Goal: Transaction & Acquisition: Obtain resource

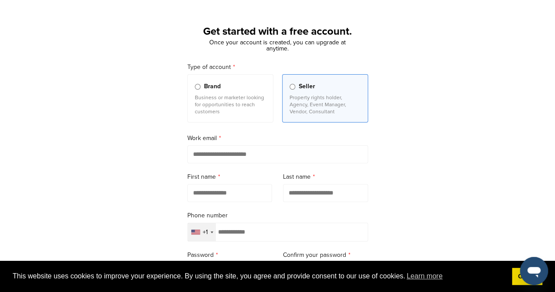
scroll to position [33, 0]
click at [205, 152] on input "email" at bounding box center [277, 154] width 181 height 18
type input "**********"
type input "******"
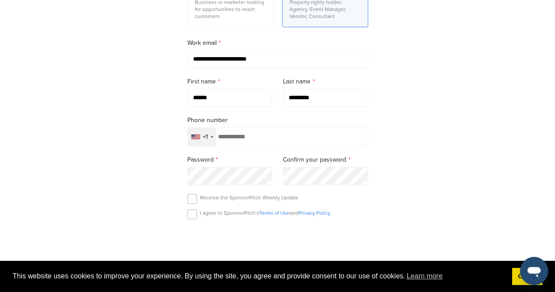
scroll to position [129, 0]
type input "*********"
drag, startPoint x: 190, startPoint y: 218, endPoint x: 191, endPoint y: 212, distance: 6.2
click at [191, 212] on div "I agree to SponsorPitch’s Terms of Use and Privacy Policy" at bounding box center [277, 215] width 181 height 13
click at [191, 212] on label at bounding box center [192, 214] width 10 height 10
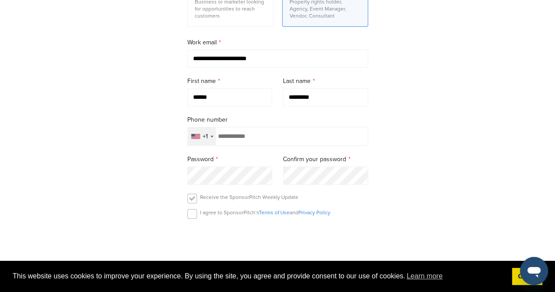
click at [191, 200] on label at bounding box center [192, 199] width 10 height 10
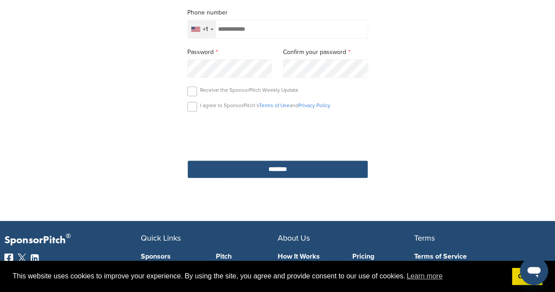
click at [289, 170] on input "********" at bounding box center [277, 169] width 181 height 18
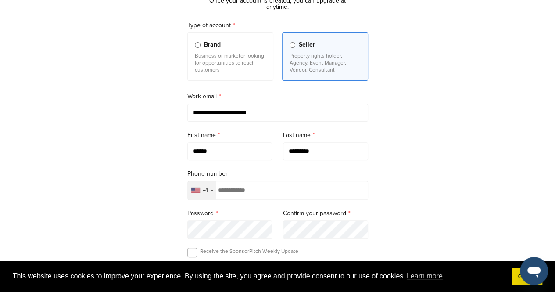
scroll to position [0, 0]
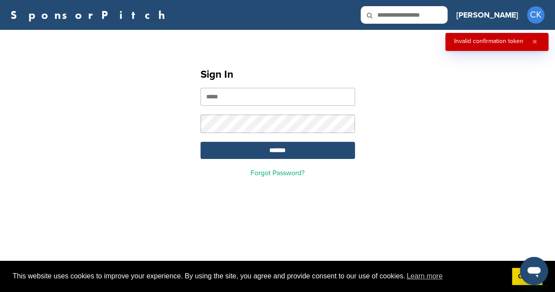
click at [261, 99] on input "email" at bounding box center [278, 97] width 155 height 18
type input "**********"
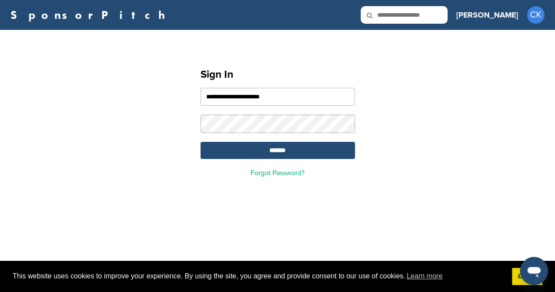
click at [201, 142] on input "*******" at bounding box center [278, 150] width 155 height 17
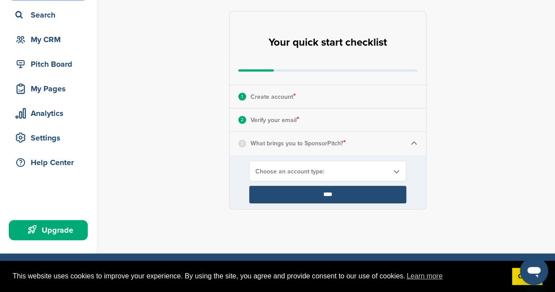
scroll to position [60, 0]
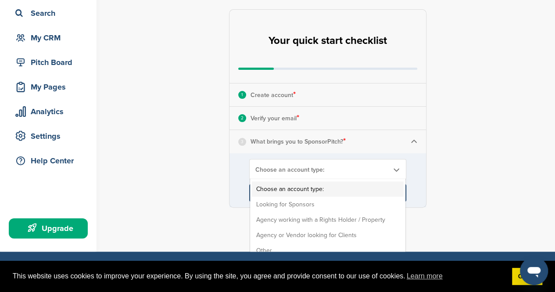
click at [349, 163] on div "Choose an account type: Choose an account type: Looking for Sponsors Agency wor…" at bounding box center [327, 169] width 157 height 21
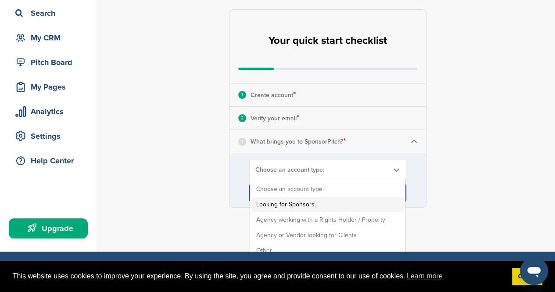
click at [283, 197] on li "Looking for Sponsors" at bounding box center [328, 204] width 152 height 15
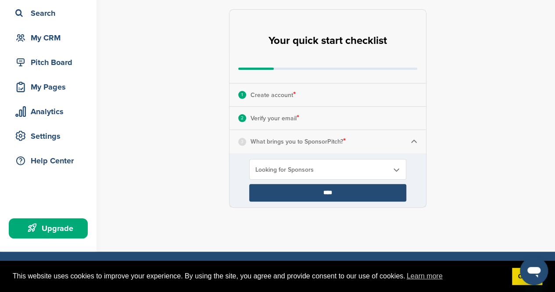
click at [281, 193] on input "****" at bounding box center [327, 193] width 157 height 18
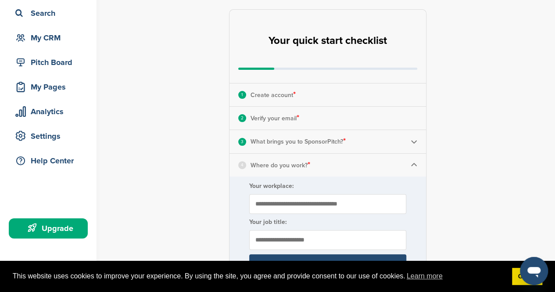
click at [323, 194] on input "Your workplace:" at bounding box center [327, 204] width 157 height 20
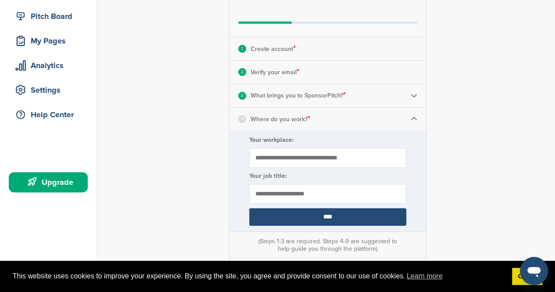
scroll to position [111, 0]
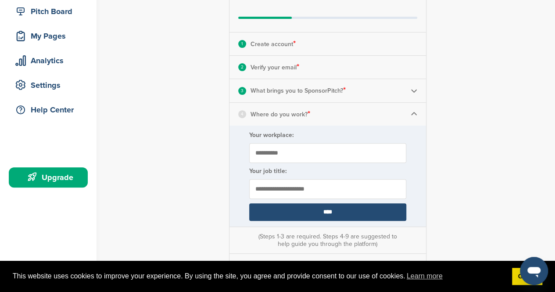
type input "**********"
click at [286, 188] on input "text" at bounding box center [327, 189] width 157 height 20
type input "**********"
click at [288, 209] on input "****" at bounding box center [327, 212] width 157 height 18
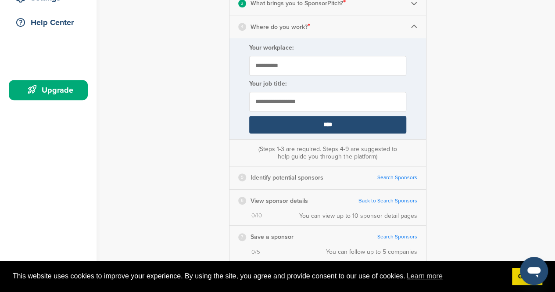
scroll to position [203, 0]
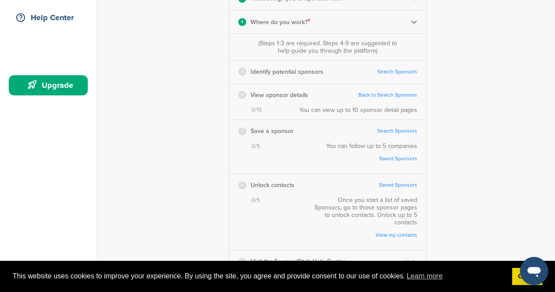
click at [398, 70] on link "Search Sponsors" at bounding box center [398, 71] width 40 height 7
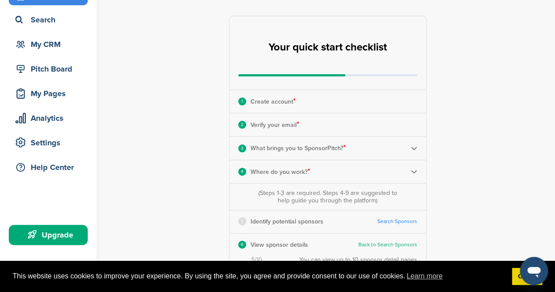
scroll to position [288, 0]
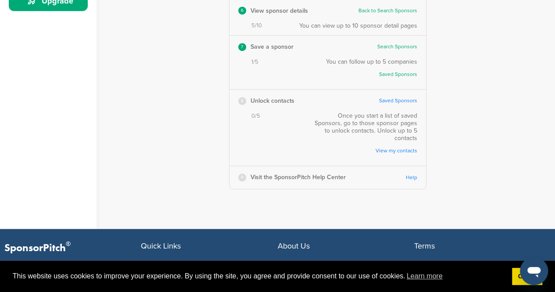
click at [404, 101] on link "Saved Sponsors" at bounding box center [398, 100] width 38 height 7
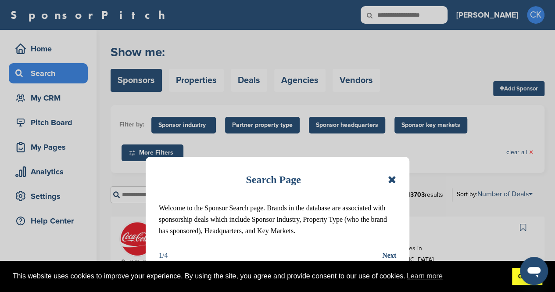
click at [512, 274] on link "Got it!" at bounding box center [527, 277] width 30 height 18
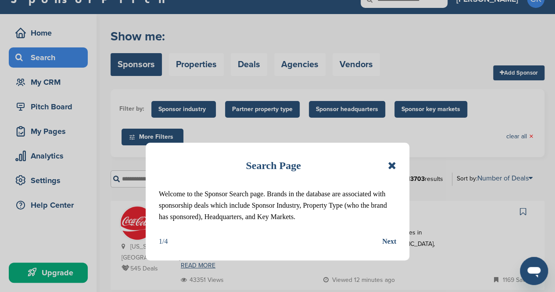
scroll to position [17, 0]
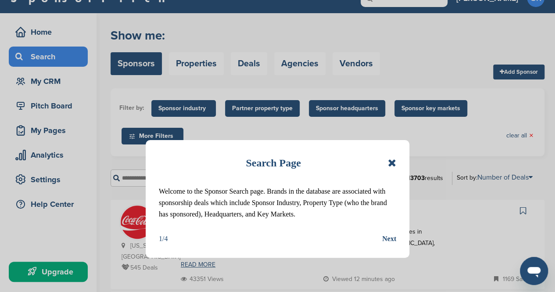
click at [393, 237] on div "Next" at bounding box center [389, 238] width 14 height 11
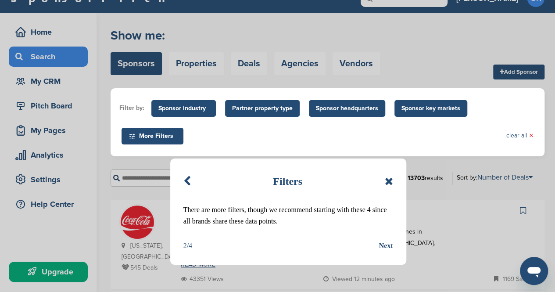
click at [187, 181] on icon at bounding box center [186, 181] width 7 height 11
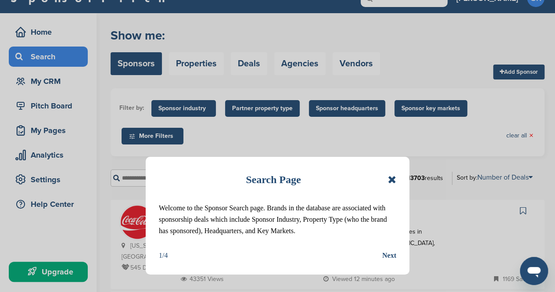
click at [392, 256] on div "Next" at bounding box center [389, 255] width 14 height 11
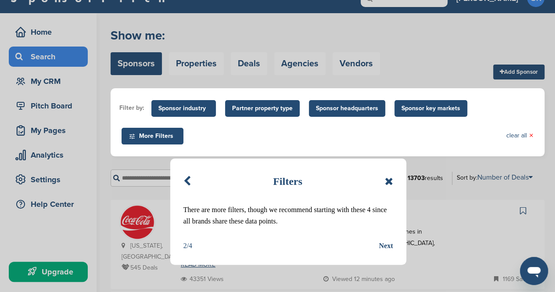
click at [392, 249] on div "Next" at bounding box center [386, 245] width 14 height 11
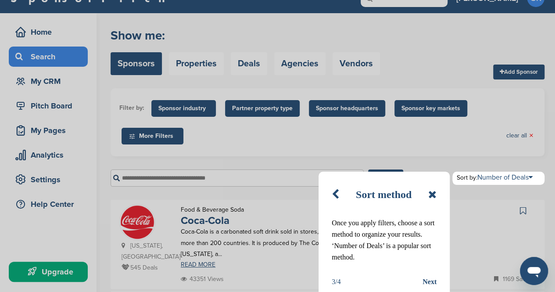
click at [435, 286] on div "Next" at bounding box center [430, 281] width 14 height 11
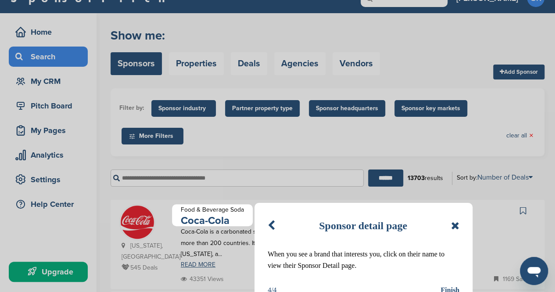
click at [453, 228] on icon at bounding box center [455, 225] width 8 height 11
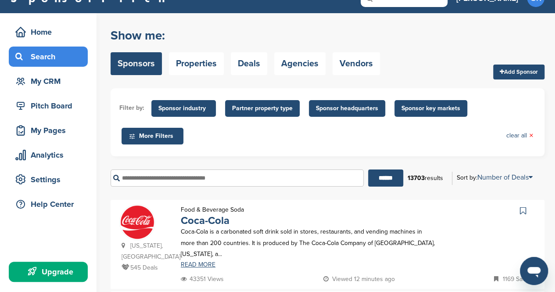
click at [161, 137] on span "More Filters" at bounding box center [154, 136] width 50 height 10
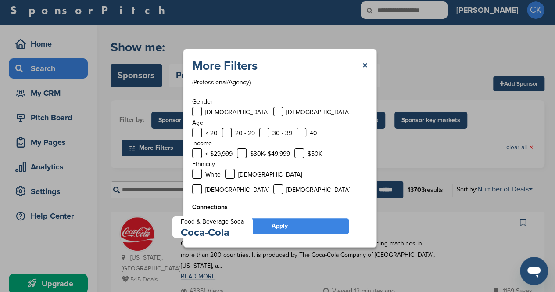
scroll to position [3, 0]
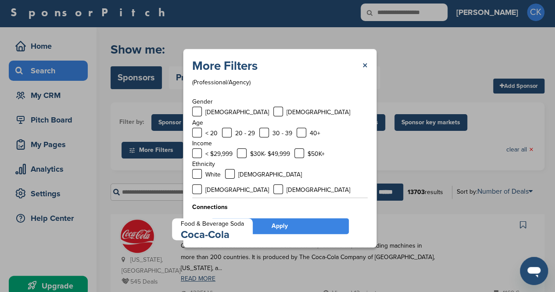
click at [360, 67] on div "More Filters ×" at bounding box center [280, 66] width 176 height 16
click at [364, 66] on link "×" at bounding box center [365, 66] width 5 height 16
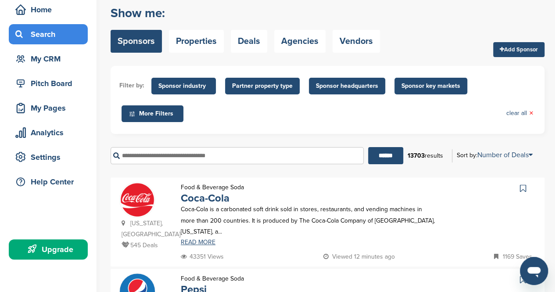
scroll to position [44, 0]
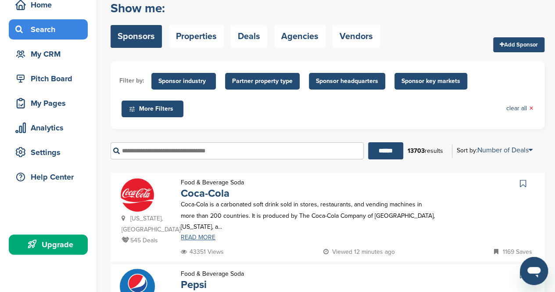
click at [194, 234] on link "READ MORE" at bounding box center [308, 237] width 255 height 6
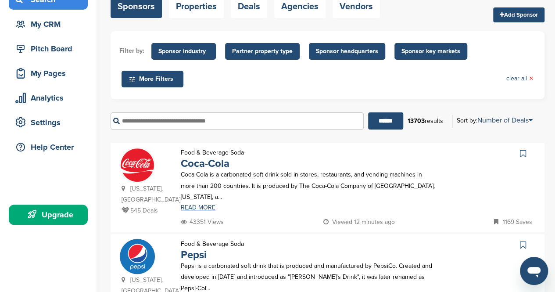
scroll to position [70, 0]
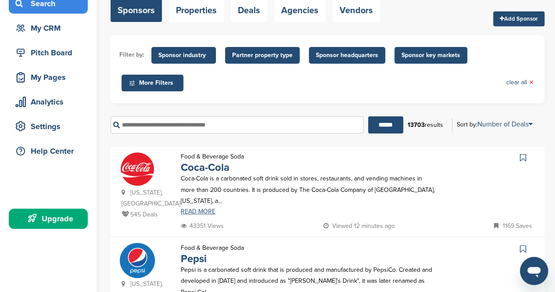
click at [351, 54] on span "Sponsor headquarters" at bounding box center [347, 55] width 62 height 10
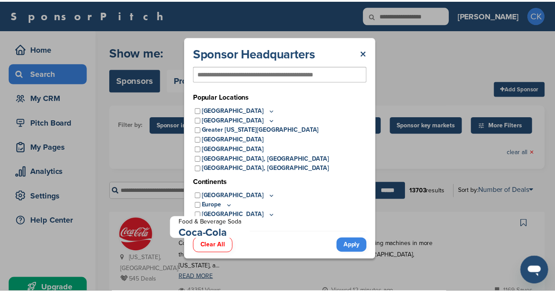
scroll to position [17, 0]
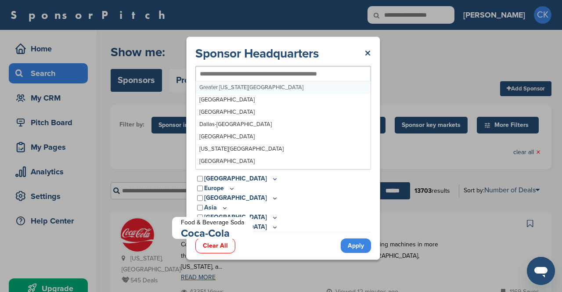
click at [275, 72] on input "text" at bounding box center [269, 74] width 138 height 8
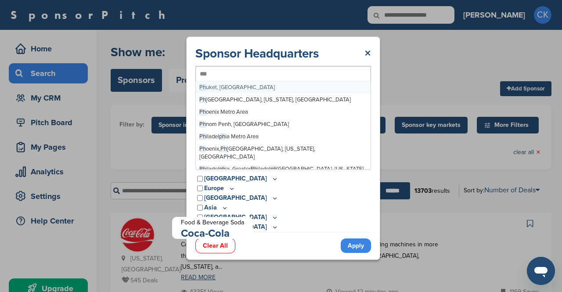
type input "****"
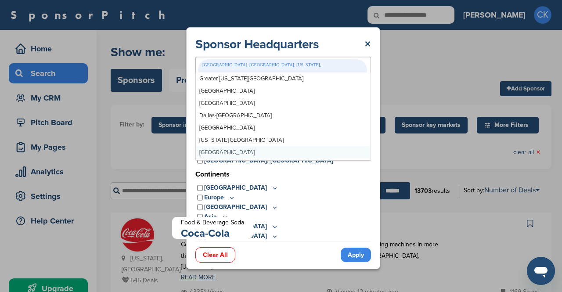
click at [347, 248] on link "Apply" at bounding box center [356, 255] width 30 height 14
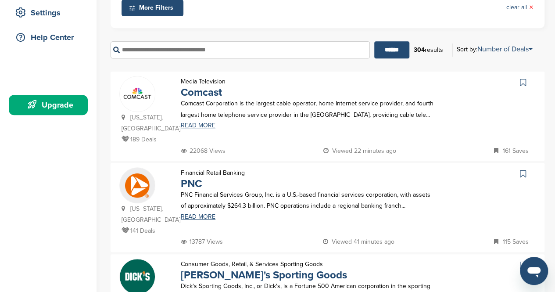
scroll to position [183, 0]
click at [215, 146] on p "22068 Views" at bounding box center [203, 151] width 45 height 11
click at [209, 123] on link "READ MORE" at bounding box center [308, 126] width 255 height 6
click at [290, 42] on input "text" at bounding box center [240, 50] width 259 height 17
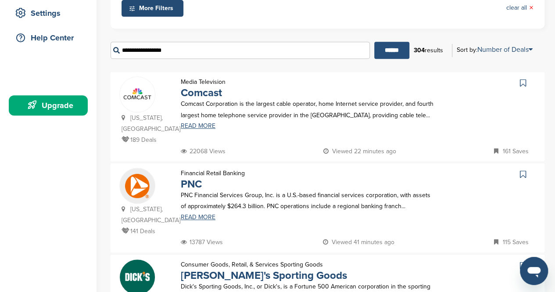
click at [386, 47] on input "******" at bounding box center [391, 50] width 35 height 17
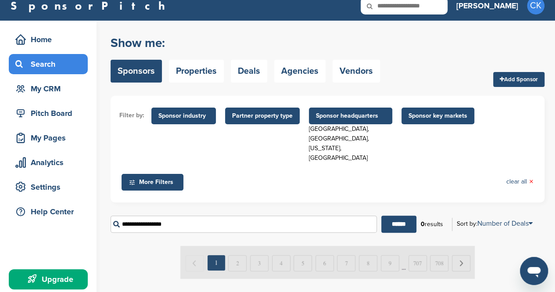
scroll to position [10, 0]
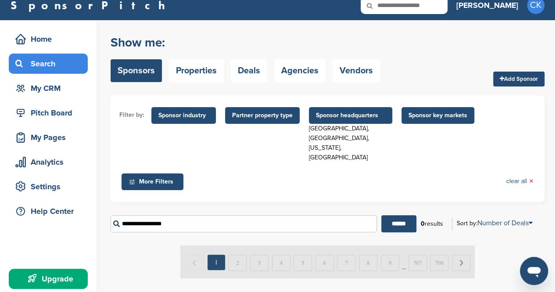
click at [228, 219] on input "**********" at bounding box center [244, 223] width 266 height 17
type input "*"
click at [267, 116] on span "Partner property type" at bounding box center [262, 116] width 61 height 10
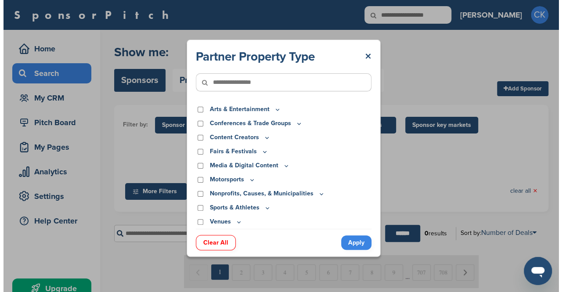
scroll to position [0, 0]
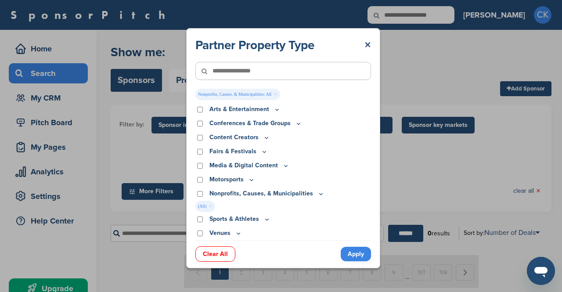
click at [320, 194] on icon at bounding box center [321, 193] width 3 height 1
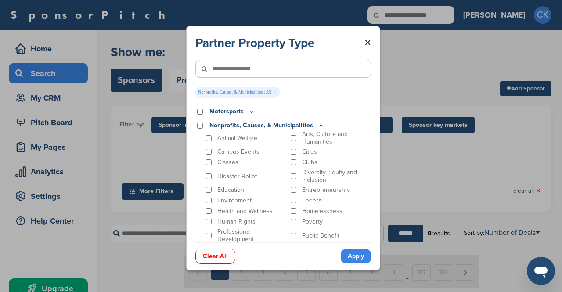
scroll to position [69, 0]
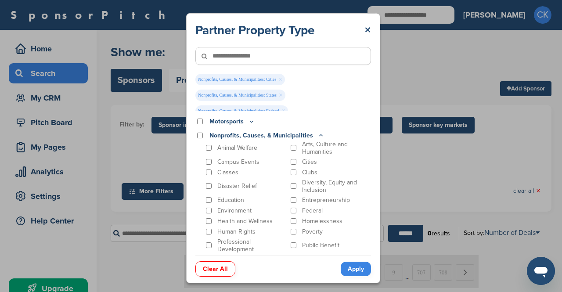
click at [212, 210] on div "Environment" at bounding box center [245, 210] width 83 height 8
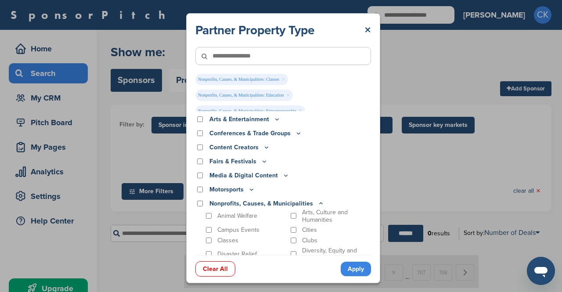
scroll to position [0, 0]
click at [281, 132] on p "Conferences & Trade Groups" at bounding box center [255, 134] width 93 height 10
click at [298, 136] on icon at bounding box center [298, 133] width 7 height 7
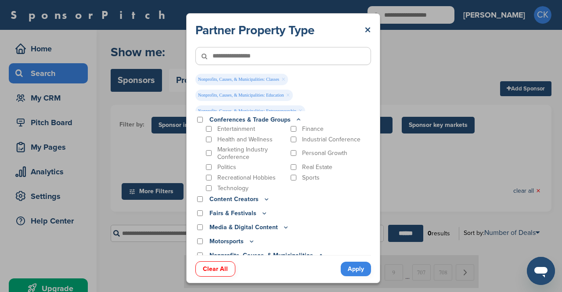
scroll to position [18, 0]
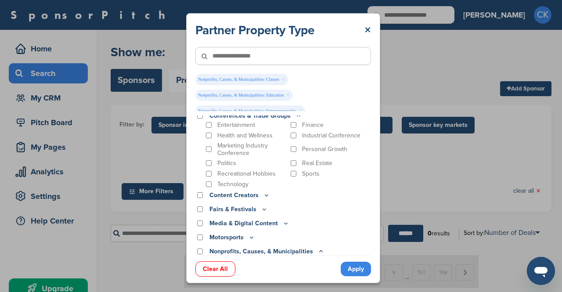
click at [261, 193] on p "Content Creators" at bounding box center [239, 196] width 61 height 10
click at [263, 195] on icon at bounding box center [266, 194] width 7 height 7
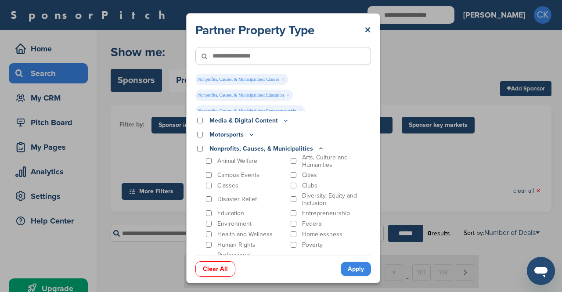
scroll to position [145, 0]
click at [284, 121] on icon at bounding box center [285, 119] width 7 height 7
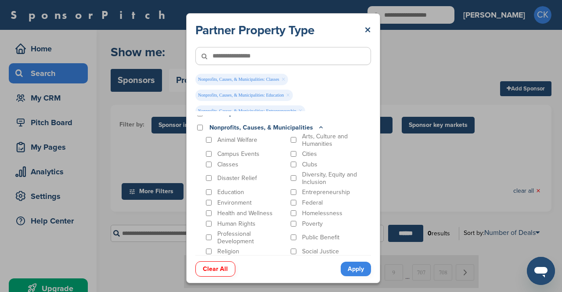
scroll to position [368, 0]
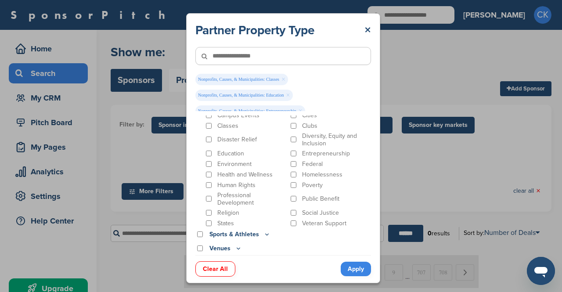
click at [359, 271] on link "Apply" at bounding box center [356, 269] width 30 height 14
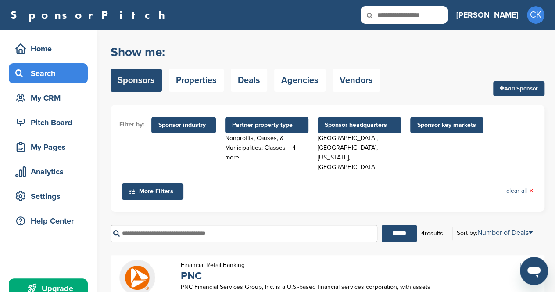
click at [435, 126] on span "Sponsor key markets" at bounding box center [446, 125] width 59 height 10
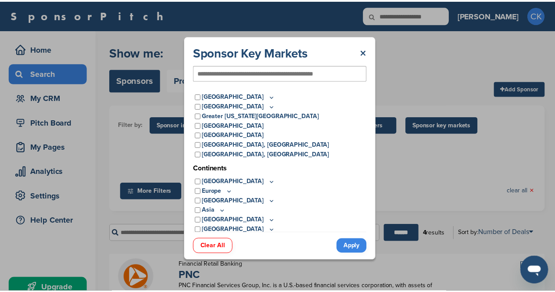
scroll to position [17, 0]
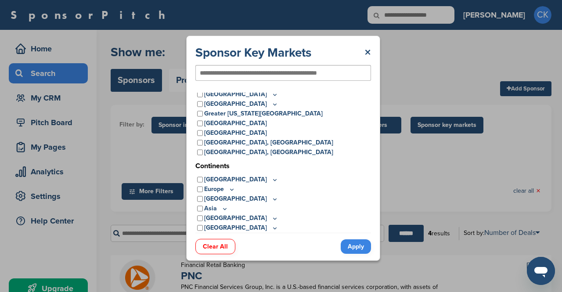
click at [290, 71] on input "text" at bounding box center [269, 73] width 138 height 8
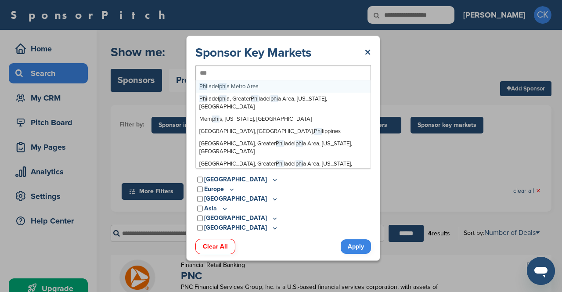
type input "****"
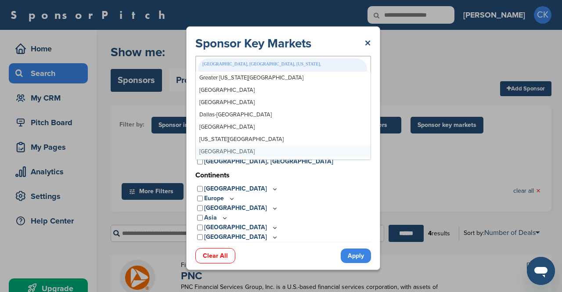
click at [355, 250] on link "Apply" at bounding box center [356, 255] width 30 height 14
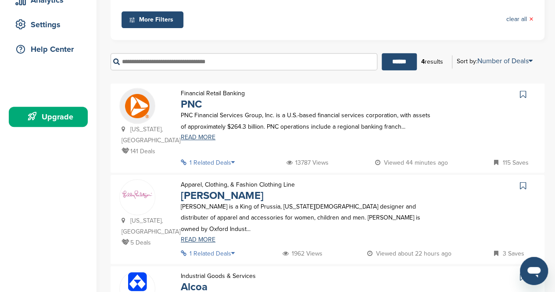
scroll to position [172, 0]
click at [202, 134] on link "READ MORE" at bounding box center [308, 137] width 255 height 6
click at [219, 189] on link "[PERSON_NAME]" at bounding box center [222, 195] width 83 height 13
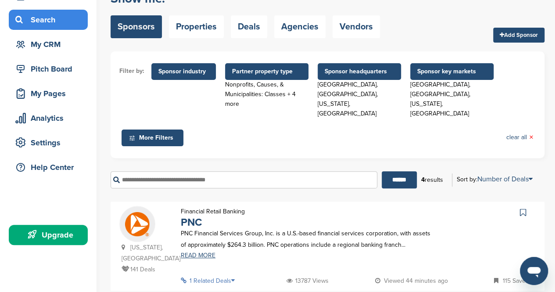
scroll to position [53, 0]
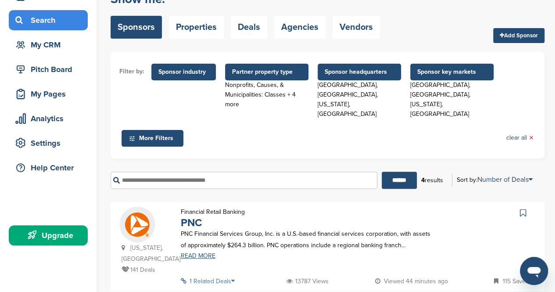
click at [360, 71] on span "Sponsor headquarters" at bounding box center [359, 72] width 69 height 10
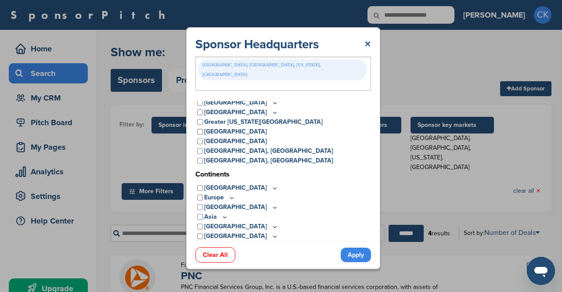
click at [335, 72] on div "Philadelphia, Greater Philadelphia Area, Pennsylvania, USA" at bounding box center [283, 74] width 176 height 34
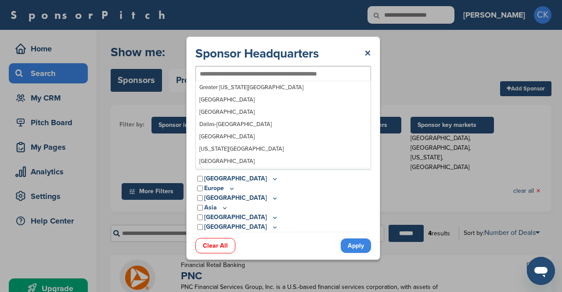
click at [354, 245] on link "Apply" at bounding box center [356, 245] width 30 height 14
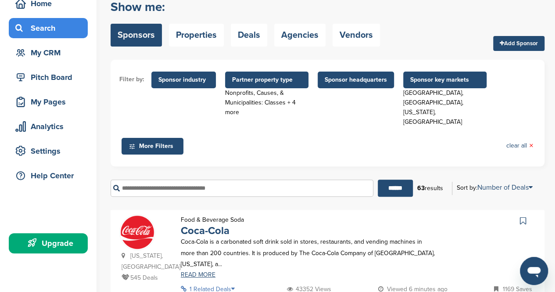
scroll to position [19, 0]
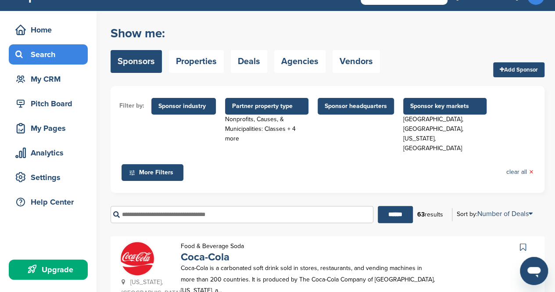
click at [273, 128] on div "Nonprofits, Causes, & Municipalities: Classes + 4 more" at bounding box center [266, 129] width 83 height 29
click at [259, 101] on span "Partner property type" at bounding box center [266, 106] width 69 height 10
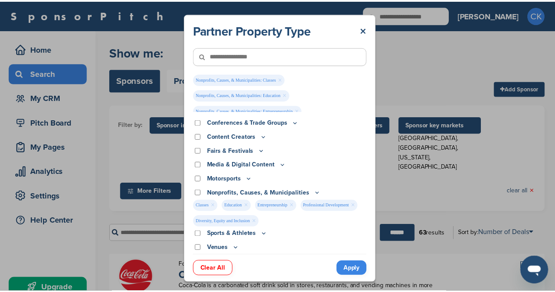
scroll to position [11, 0]
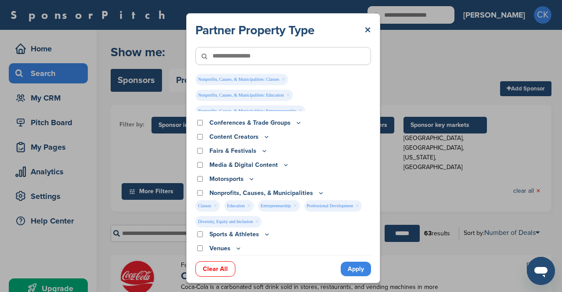
click at [216, 205] on link "×" at bounding box center [215, 206] width 4 height 10
click at [221, 206] on link "×" at bounding box center [220, 206] width 4 height 10
click at [360, 272] on link "Apply" at bounding box center [356, 269] width 30 height 14
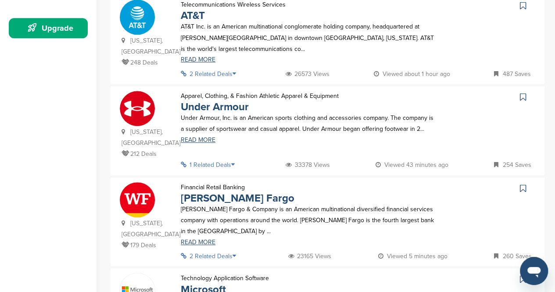
scroll to position [322, 0]
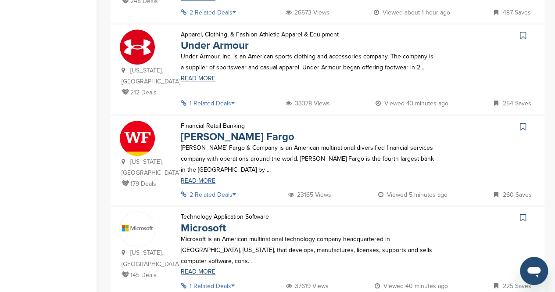
click at [199, 178] on link "READ MORE" at bounding box center [308, 181] width 255 height 6
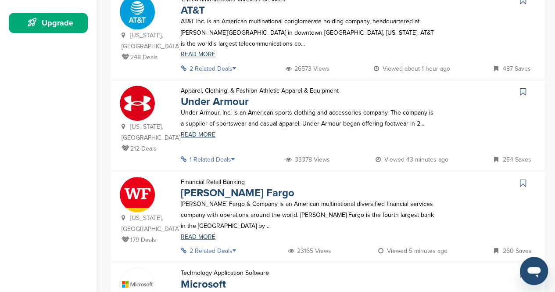
scroll to position [261, 0]
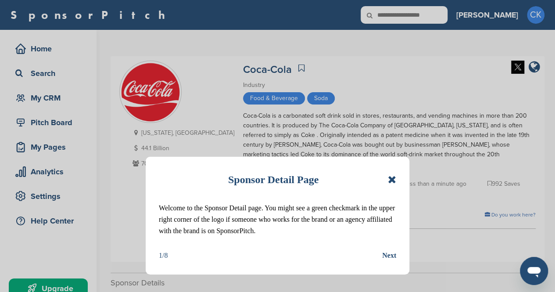
click at [392, 182] on icon at bounding box center [392, 179] width 8 height 11
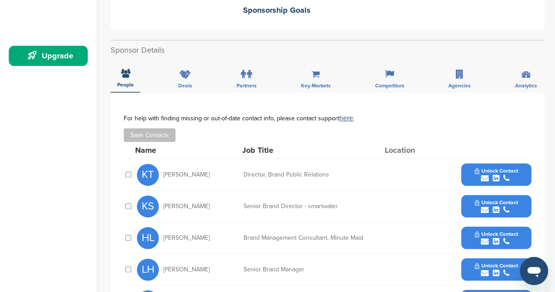
scroll to position [239, 0]
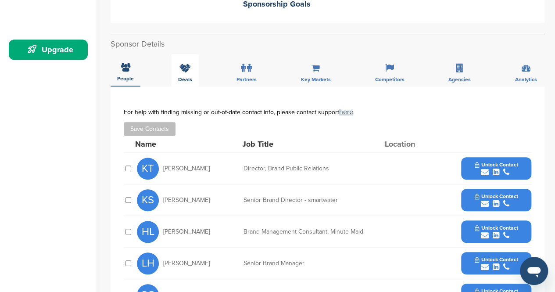
click at [175, 63] on div "Deals" at bounding box center [185, 70] width 27 height 32
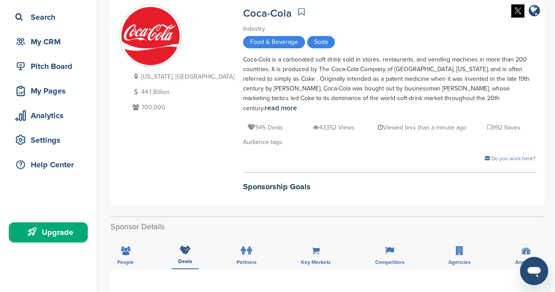
scroll to position [25, 0]
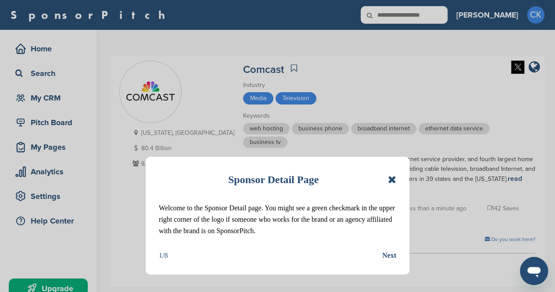
click at [386, 252] on div "Next" at bounding box center [389, 255] width 14 height 11
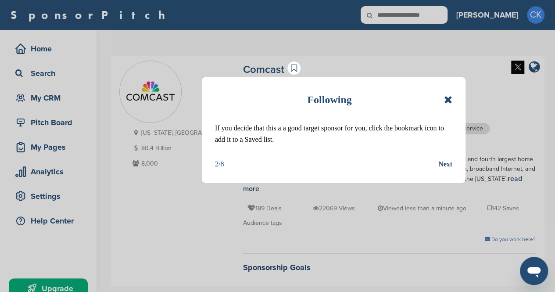
click at [447, 162] on div "Next" at bounding box center [446, 163] width 14 height 11
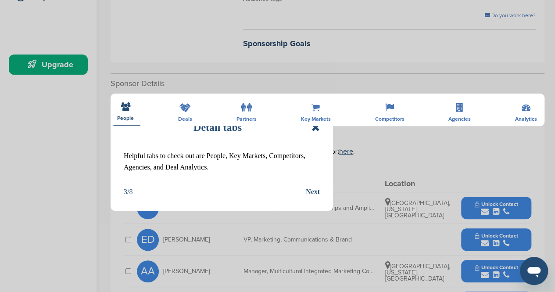
scroll to position [224, 0]
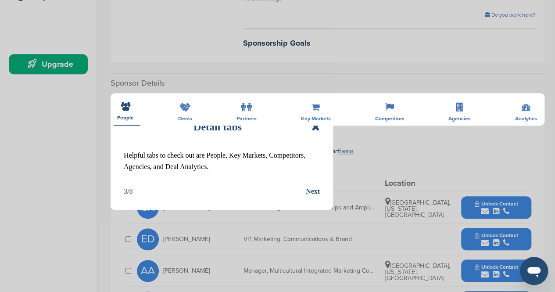
click at [317, 188] on div "Next" at bounding box center [313, 191] width 14 height 11
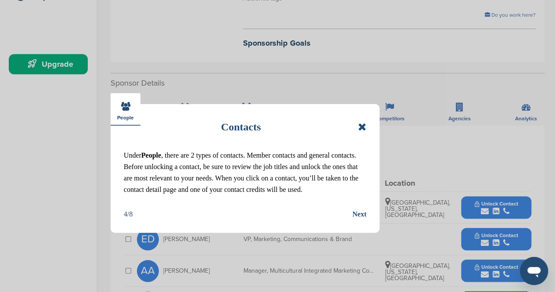
click at [361, 212] on div "Next" at bounding box center [360, 214] width 14 height 11
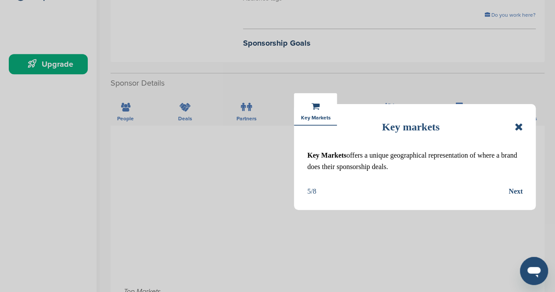
click at [521, 194] on div "Next" at bounding box center [516, 191] width 14 height 11
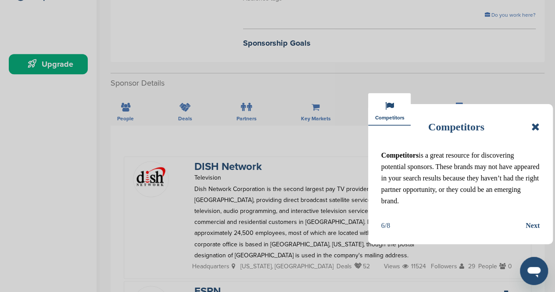
click at [536, 226] on div "Next" at bounding box center [533, 225] width 14 height 11
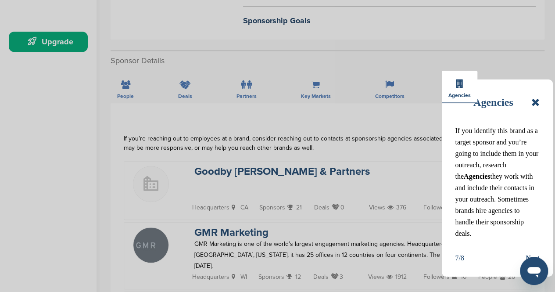
scroll to position [250, 0]
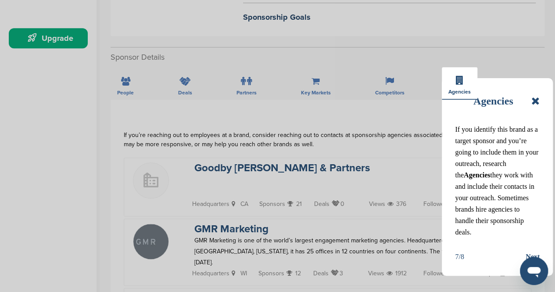
click at [536, 251] on div "Next" at bounding box center [533, 256] width 14 height 11
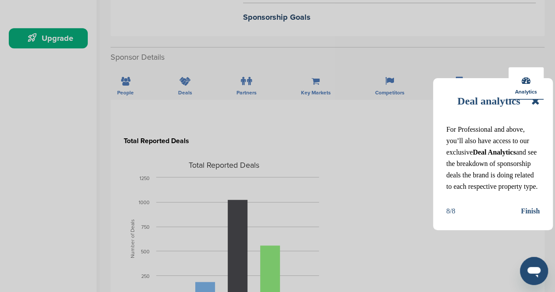
click at [528, 217] on div "Finish" at bounding box center [530, 210] width 19 height 11
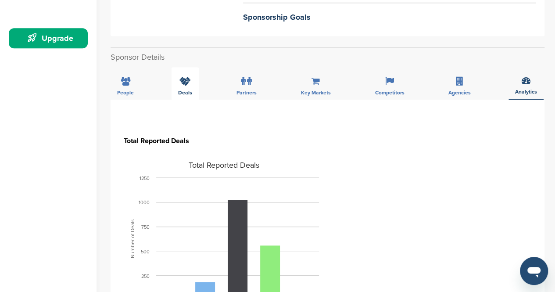
click at [182, 77] on icon at bounding box center [185, 81] width 11 height 9
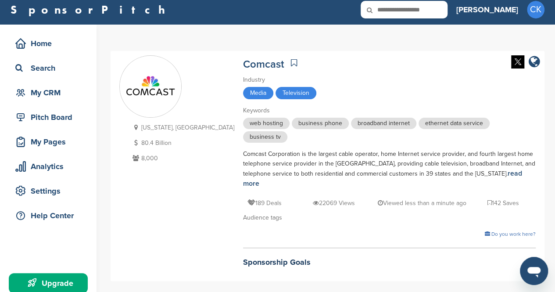
scroll to position [0, 0]
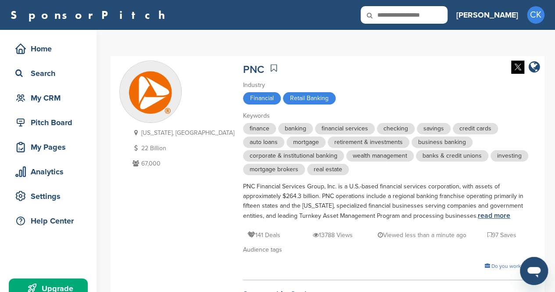
click at [478, 211] on link "read more" at bounding box center [494, 215] width 32 height 9
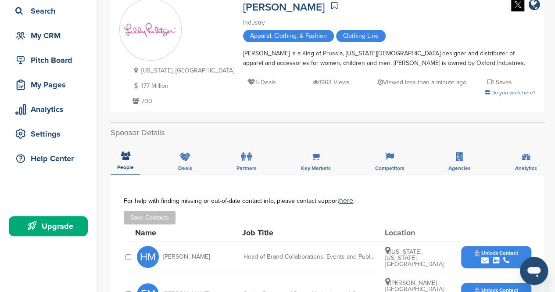
scroll to position [61, 0]
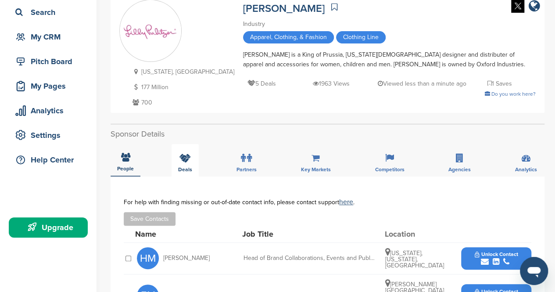
click at [190, 165] on div "Deals" at bounding box center [185, 160] width 27 height 32
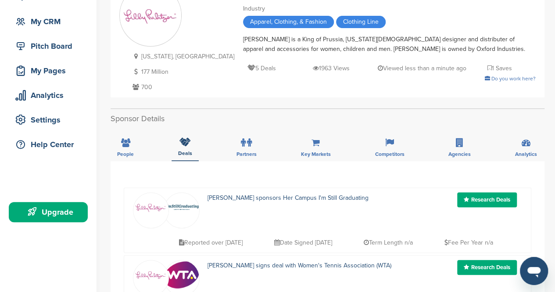
scroll to position [0, 0]
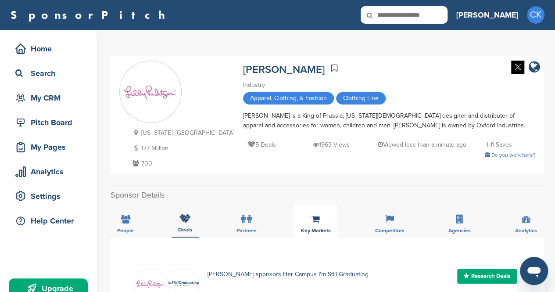
click at [320, 223] on div "Key Markets" at bounding box center [315, 221] width 43 height 32
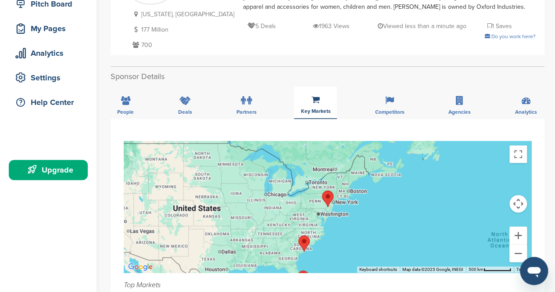
scroll to position [113, 0]
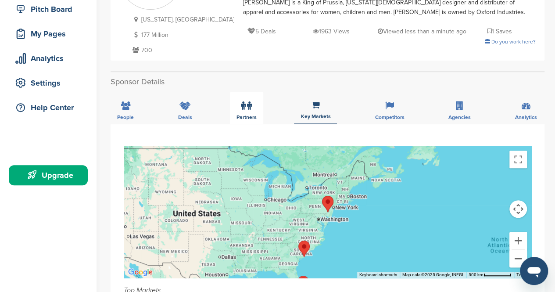
click at [248, 105] on icon at bounding box center [249, 105] width 5 height 9
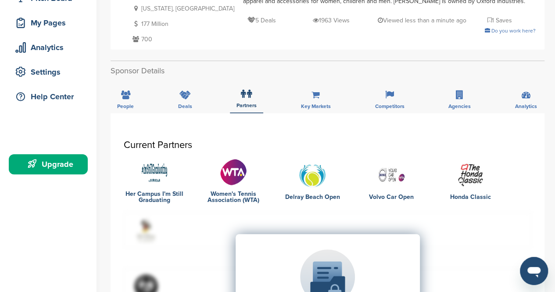
scroll to position [124, 0]
click at [525, 101] on div "Analytics" at bounding box center [526, 97] width 35 height 32
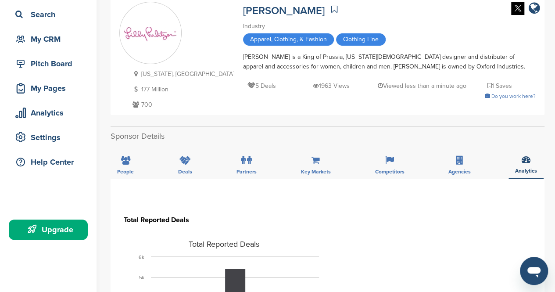
scroll to position [0, 0]
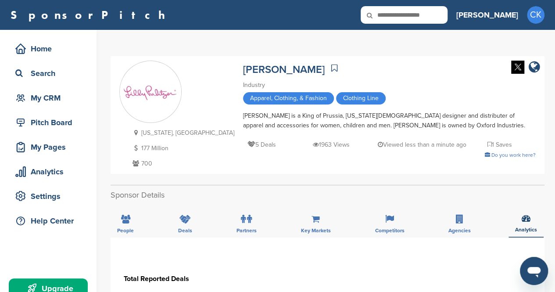
click at [331, 65] on icon at bounding box center [334, 68] width 6 height 9
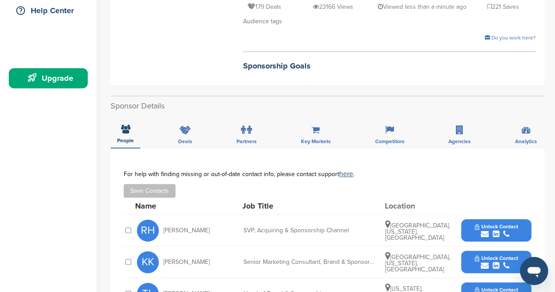
scroll to position [201, 0]
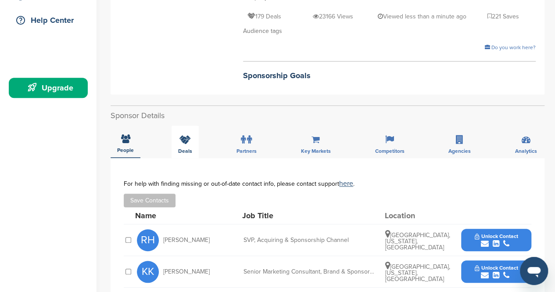
click at [175, 136] on div "Deals" at bounding box center [185, 142] width 27 height 32
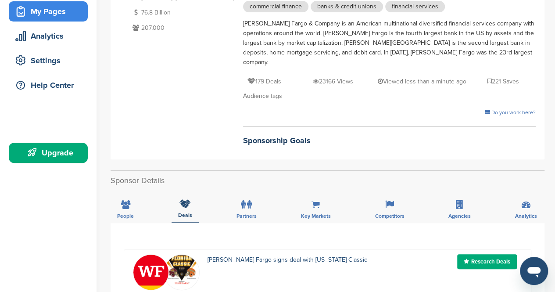
scroll to position [130, 0]
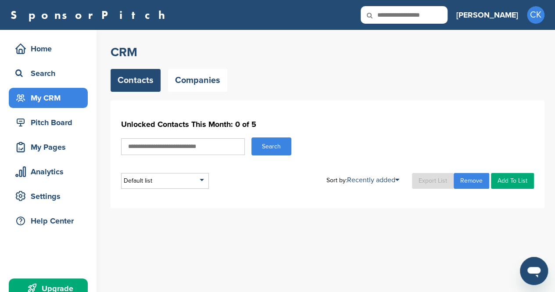
click at [47, 61] on div "Home Search My CRM" at bounding box center [48, 73] width 79 height 69
click at [201, 143] on input "text" at bounding box center [183, 146] width 124 height 17
type input "**********"
click at [266, 150] on button "Search" at bounding box center [272, 146] width 40 height 18
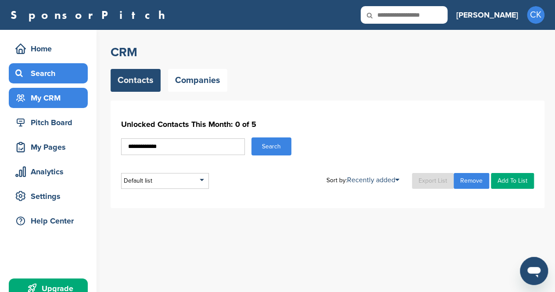
click at [38, 73] on div "Search" at bounding box center [50, 73] width 75 height 16
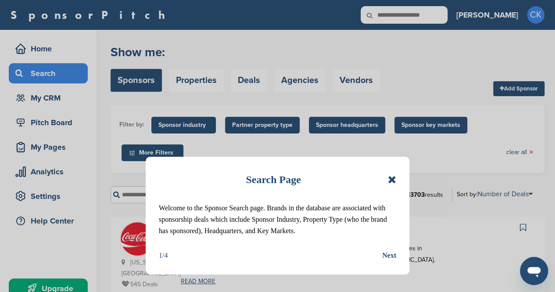
click at [396, 181] on div "Search Page Welcome to the Sponsor Search page. Brands in the database are asso…" at bounding box center [278, 216] width 264 height 118
click at [391, 180] on icon at bounding box center [392, 179] width 8 height 11
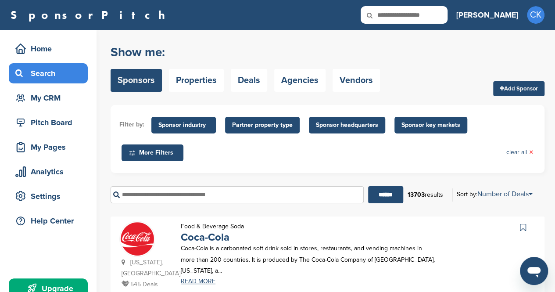
click at [263, 191] on input "text" at bounding box center [237, 194] width 253 height 17
click at [368, 186] on input "******" at bounding box center [385, 194] width 35 height 17
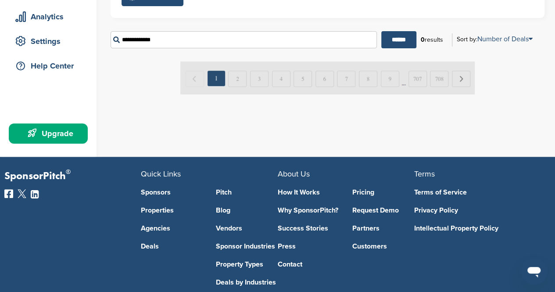
scroll to position [32, 0]
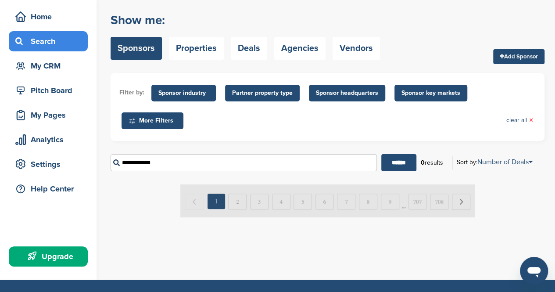
click at [124, 161] on input "**********" at bounding box center [244, 162] width 266 height 17
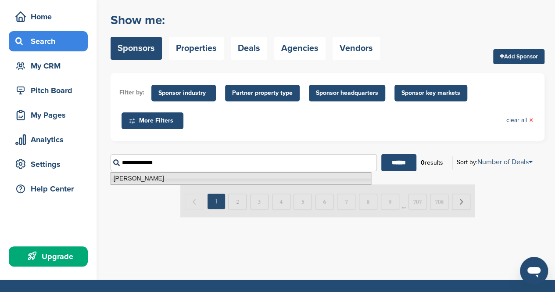
type input "**********"
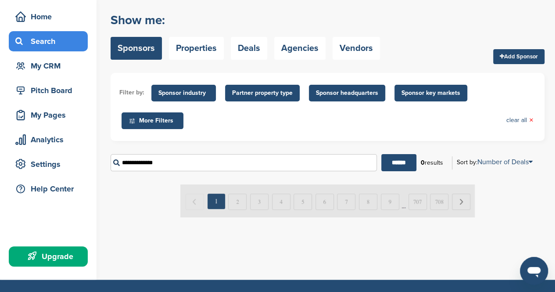
click at [212, 184] on div "Show me: Sponsors Properties Deals Agencies Vendors Add Sponsor Filter by: Spon…" at bounding box center [328, 113] width 434 height 210
click at [202, 166] on input "**********" at bounding box center [244, 162] width 266 height 17
click at [389, 161] on input "******" at bounding box center [398, 162] width 35 height 17
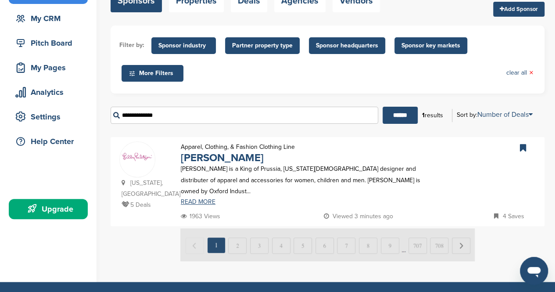
scroll to position [80, 0]
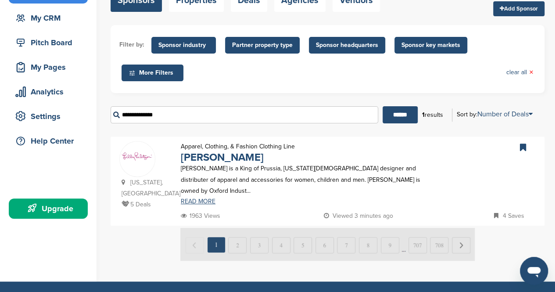
click at [166, 208] on p "5 Deals" at bounding box center [147, 204] width 50 height 11
click at [210, 160] on link "[PERSON_NAME]" at bounding box center [222, 157] width 83 height 13
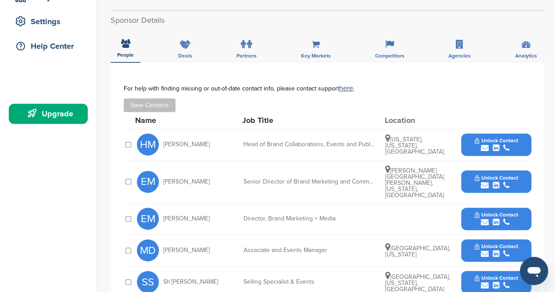
scroll to position [187, 0]
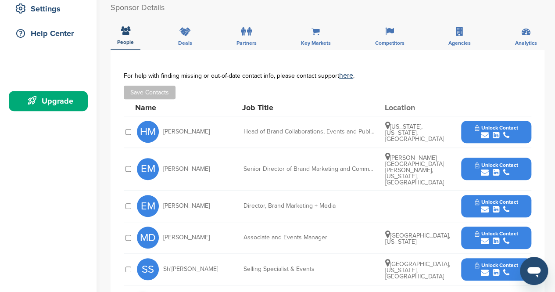
drag, startPoint x: 209, startPoint y: 162, endPoint x: 164, endPoint y: 164, distance: 44.8
click at [164, 164] on div "EM Eleni McCready" at bounding box center [185, 169] width 97 height 22
copy span "Eleni McCready"
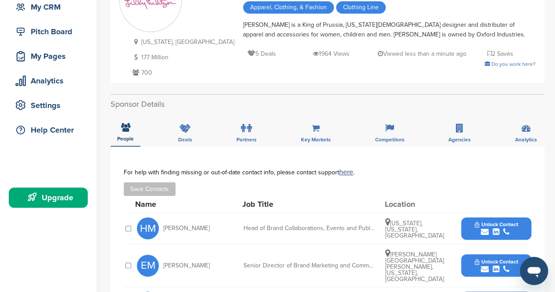
scroll to position [0, 0]
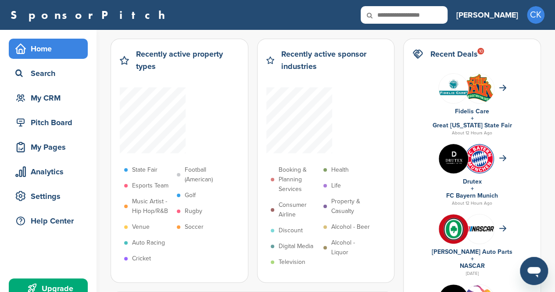
click at [381, 167] on div "Booking & Planning Services Consumer Airline Discount Digital Media Television …" at bounding box center [325, 178] width 119 height 183
